Goal: Check status: Check status

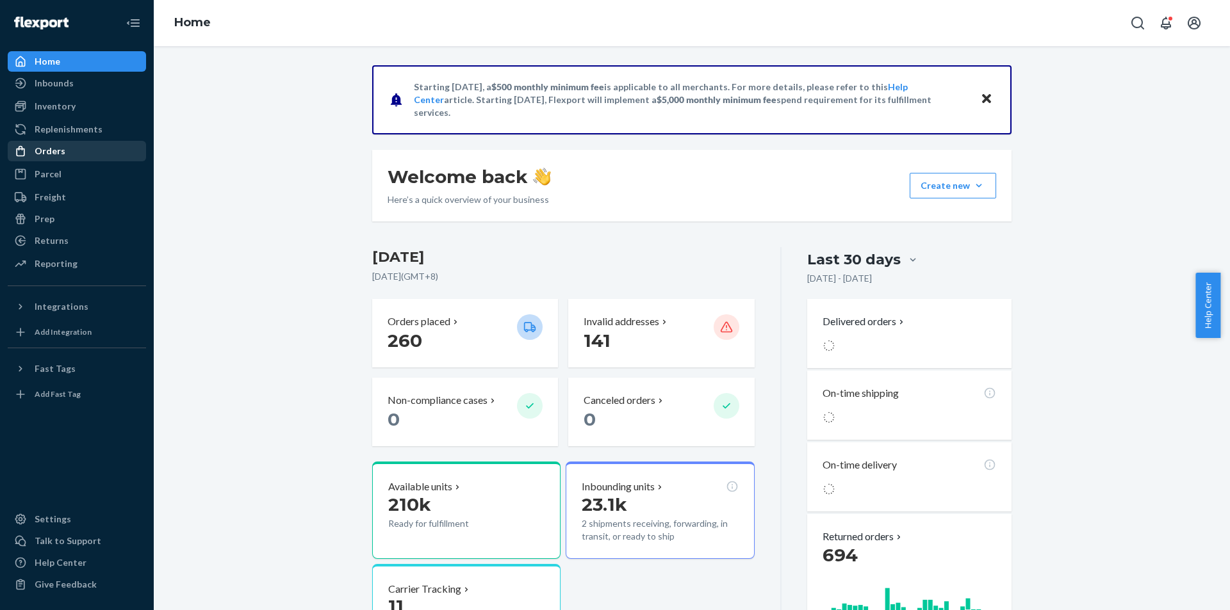
click at [67, 152] on div "Orders" at bounding box center [77, 151] width 136 height 18
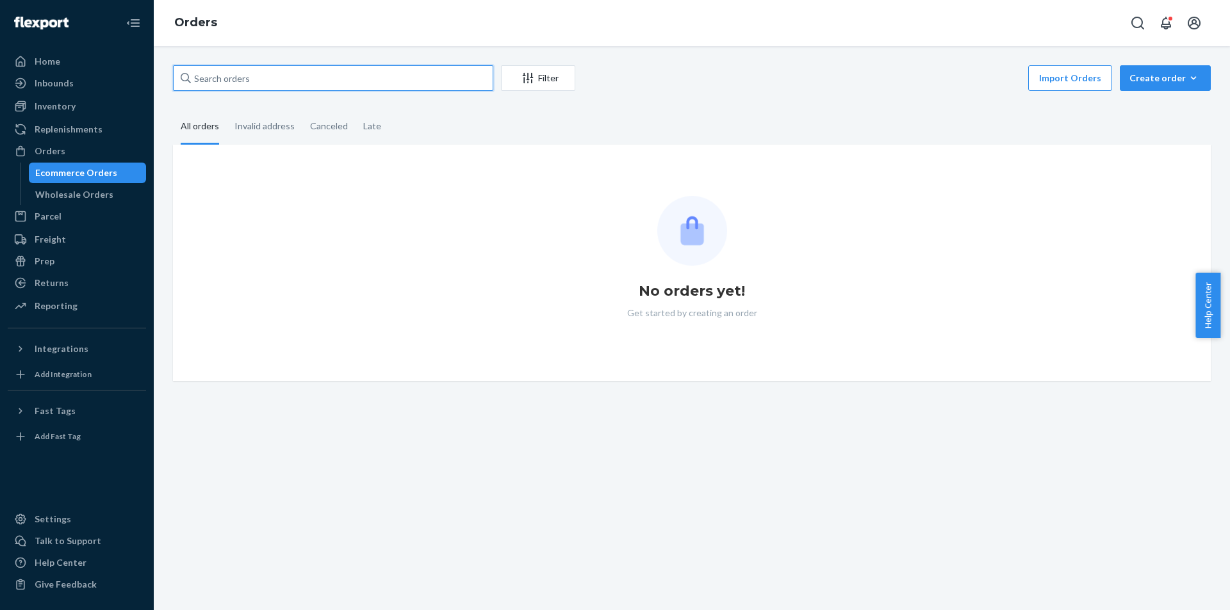
click at [316, 68] on input "text" at bounding box center [333, 78] width 320 height 26
paste input "[PERSON_NAME]"
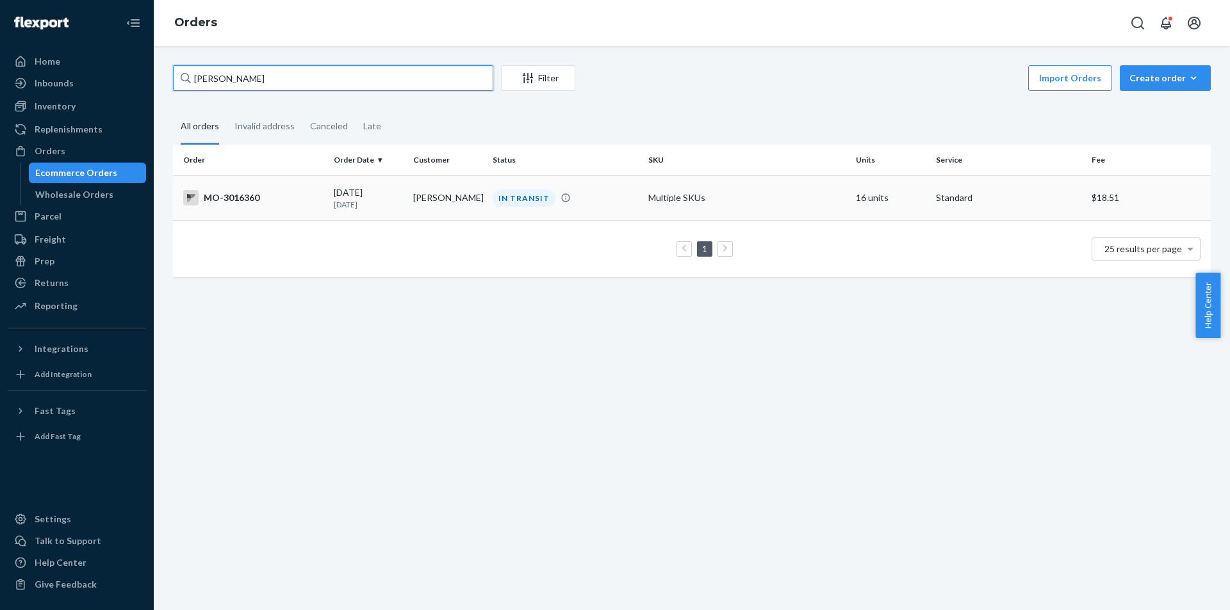
type input "[PERSON_NAME]"
click at [504, 204] on div "IN TRANSIT" at bounding box center [524, 198] width 63 height 17
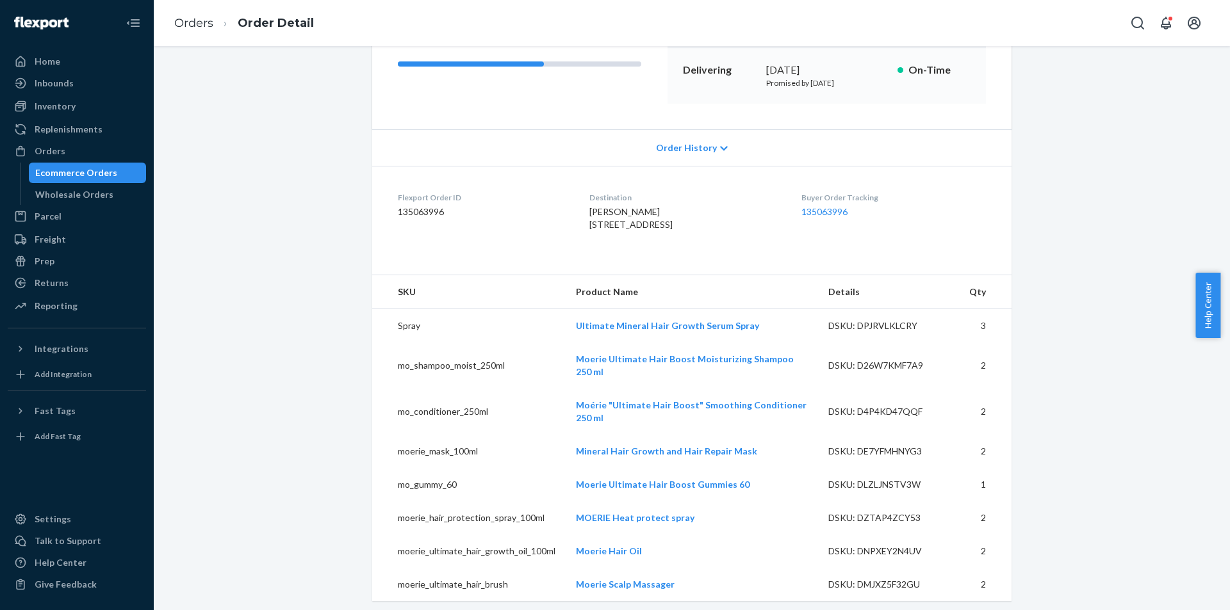
scroll to position [320, 0]
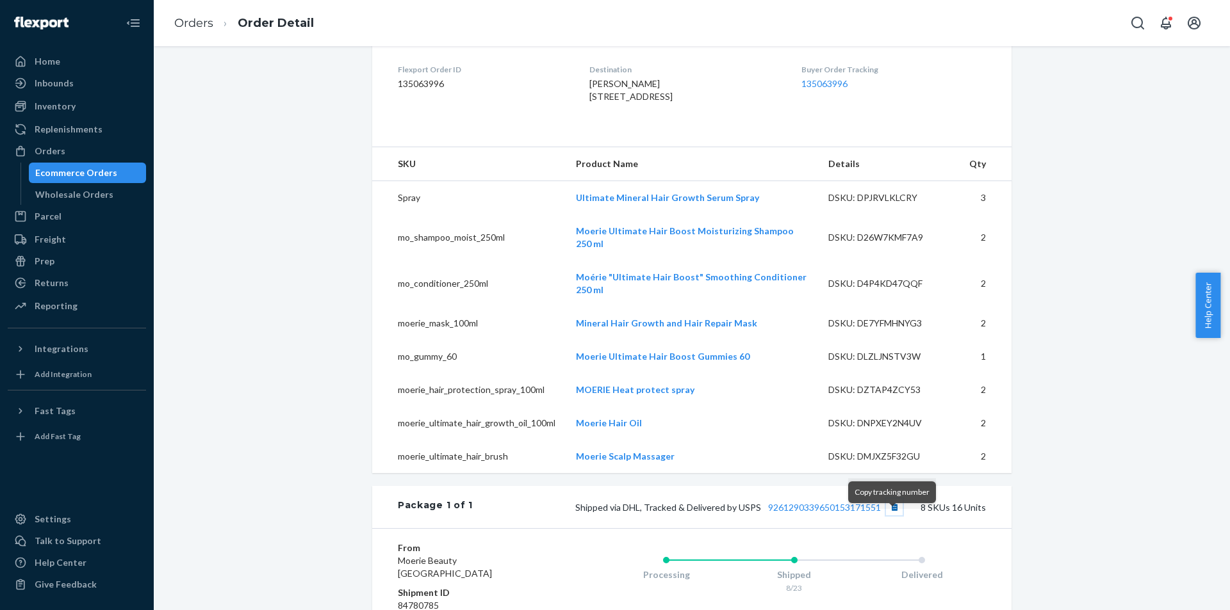
click at [888, 516] on button "Copy tracking number" at bounding box center [894, 507] width 17 height 17
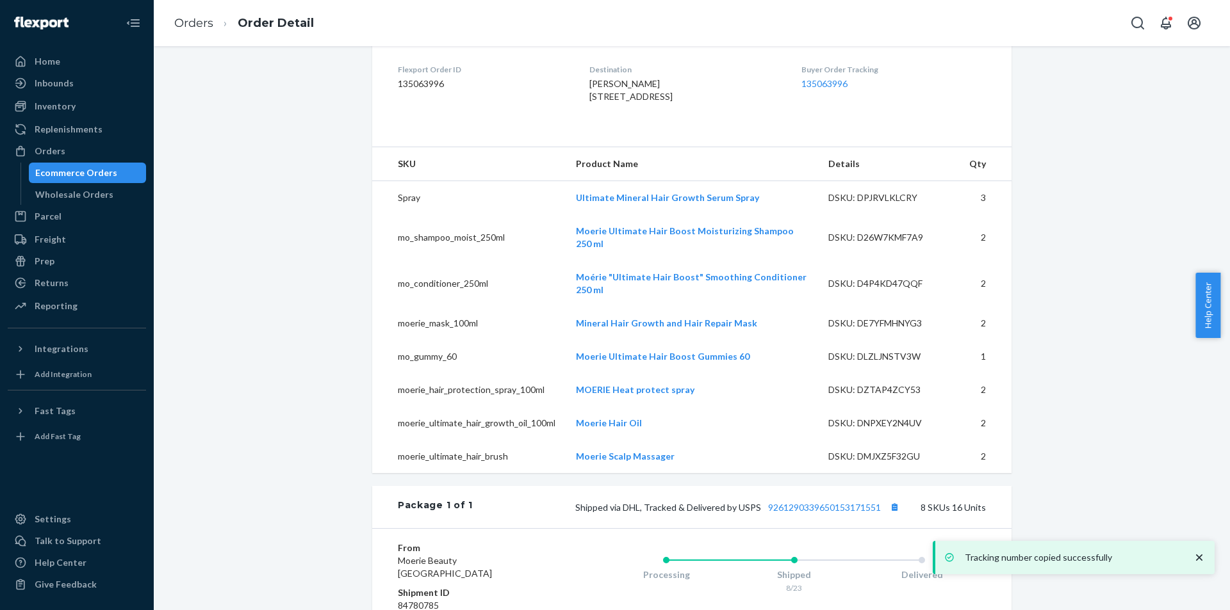
drag, startPoint x: 392, startPoint y: 186, endPoint x: 1027, endPoint y: 483, distance: 700.6
click at [1027, 483] on div "Website Order # MO-3016360 • Standard / $18.51 View Details Create Return Dupli…" at bounding box center [691, 383] width 1057 height 1276
copy thead
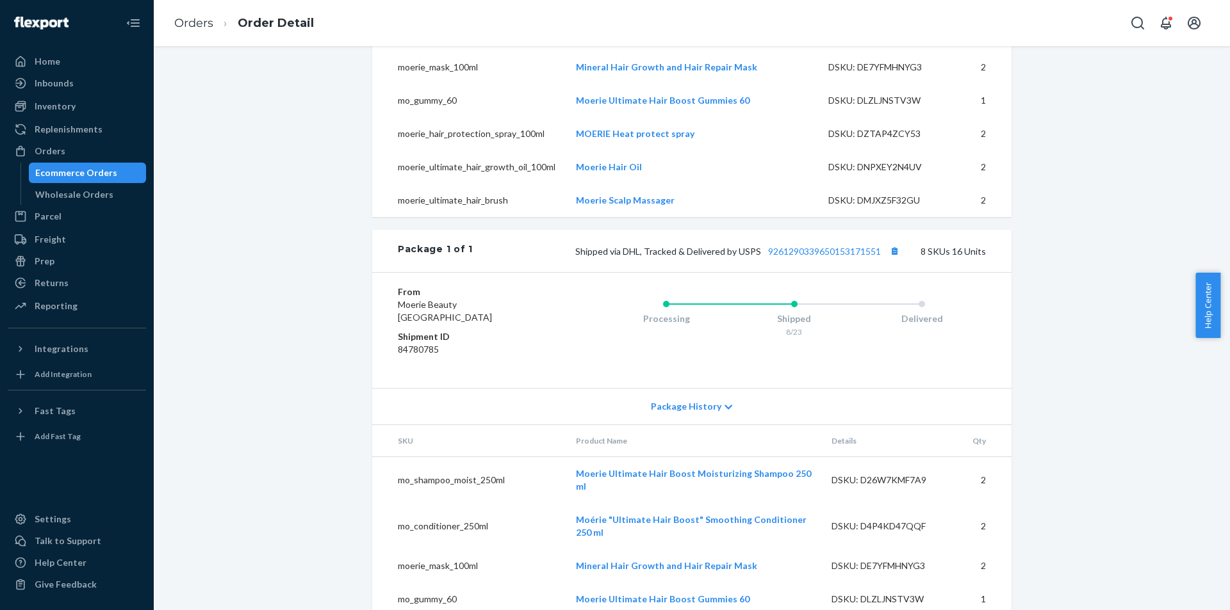
scroll to position [731, 0]
